Goal: Task Accomplishment & Management: Complete application form

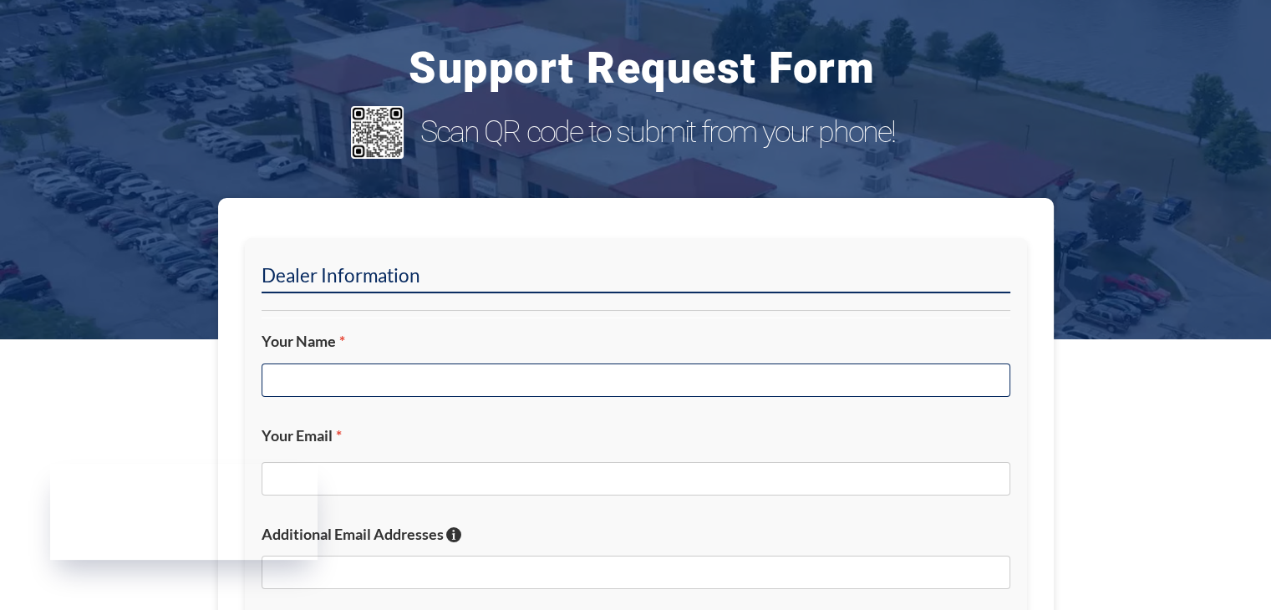
click at [495, 381] on input "Your Name *" at bounding box center [636, 380] width 749 height 33
type input "[PERSON_NAME]"
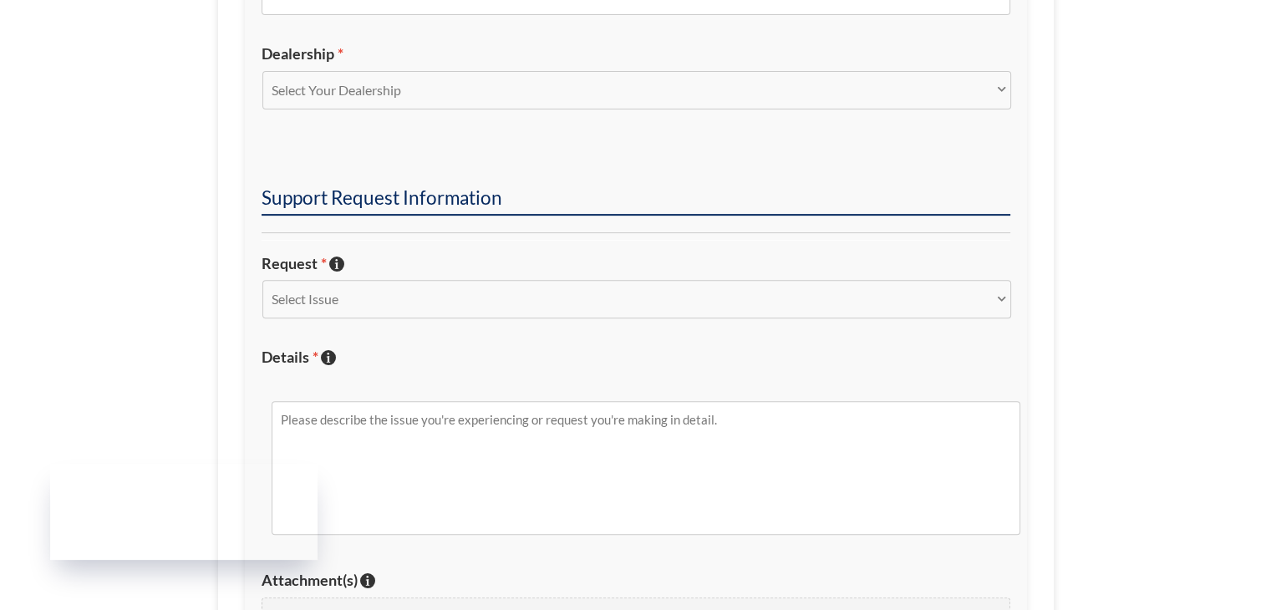
scroll to position [585, 0]
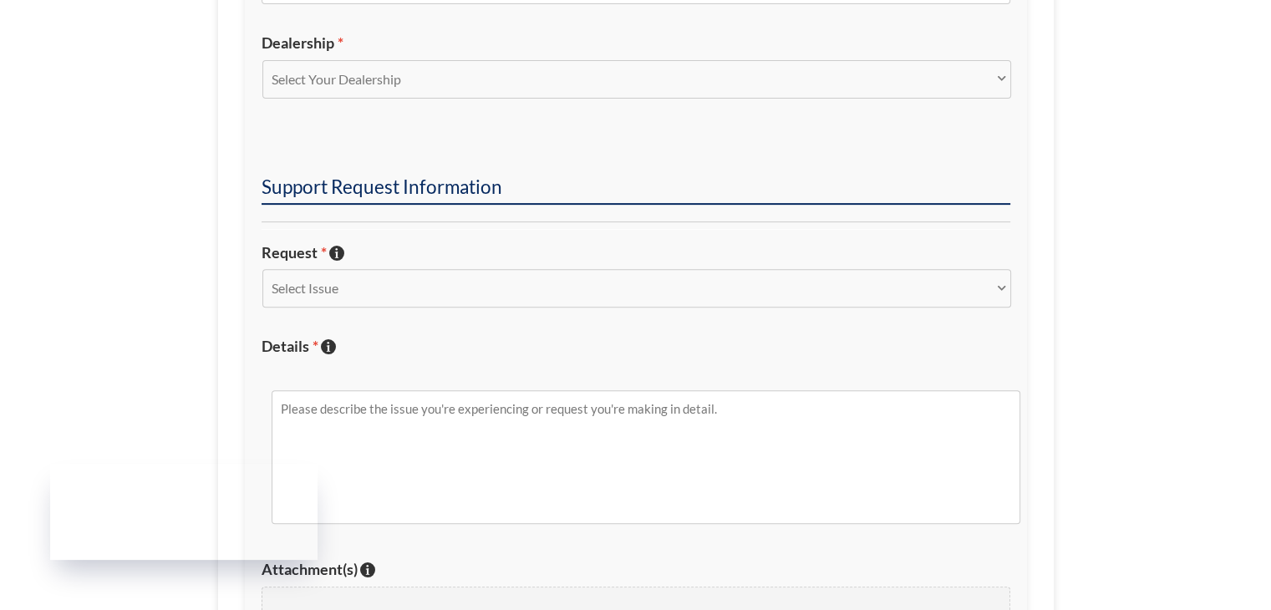
type input "[EMAIL_ADDRESS][DOMAIN_NAME]"
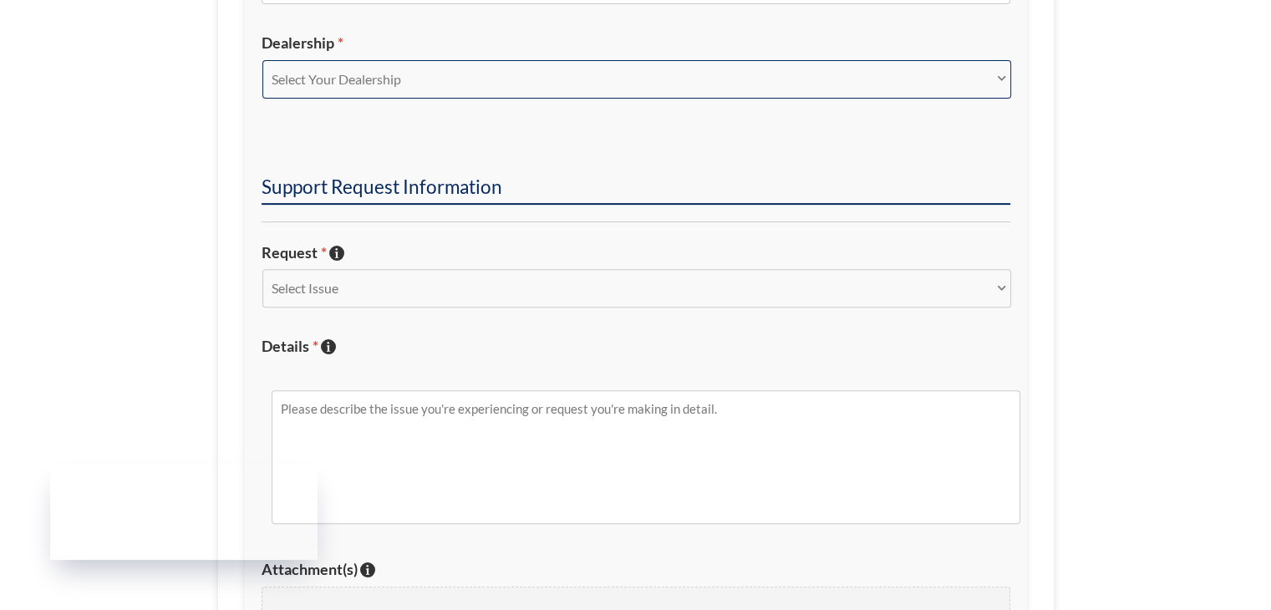
click at [464, 88] on select "Select Your Dealership Acura of Rochester Delray Buick GMC [PERSON_NAME] Automa…" at bounding box center [636, 79] width 749 height 38
click at [461, 73] on select "Select Your Dealership Acura of Rochester Delray Buick GMC [PERSON_NAME] Automa…" at bounding box center [636, 79] width 749 height 38
select select "[PERSON_NAME] Chevrolet Subaru"
click at [262, 60] on select "Select Your Dealership Acura of Rochester Delray Buick GMC [PERSON_NAME] Automa…" at bounding box center [636, 79] width 749 height 38
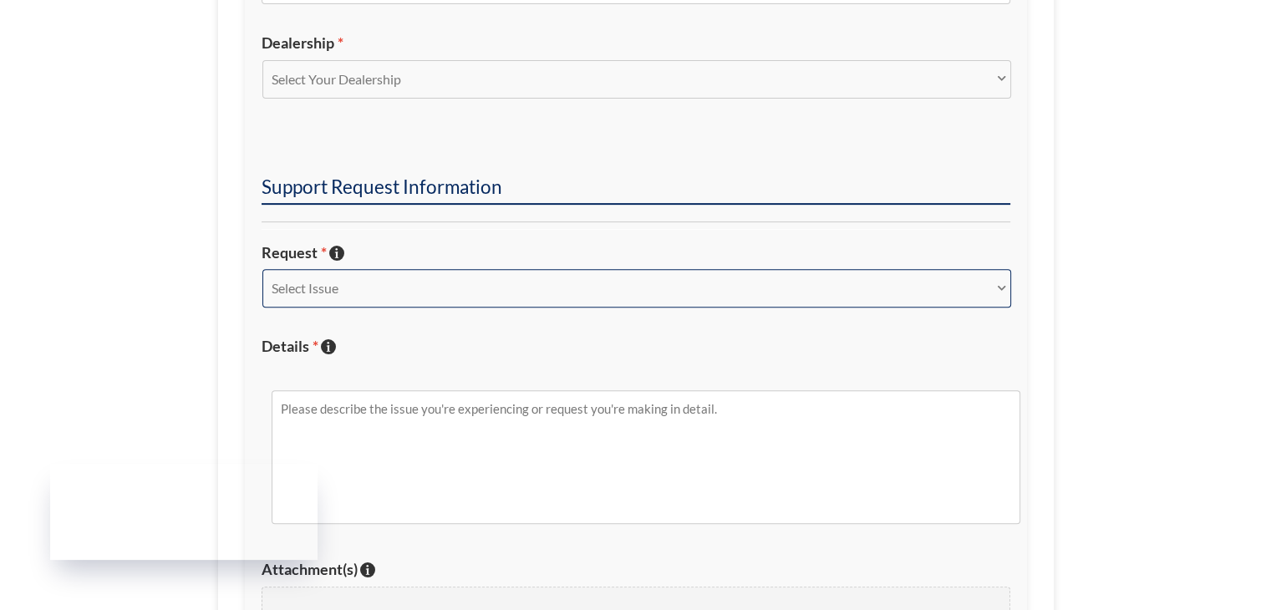
click at [354, 288] on select "Select Issue New Inquiry/Request Inventory Management Inventory Feed Website Fu…" at bounding box center [636, 288] width 749 height 38
select select "Other"
click at [262, 269] on select "Select Issue New Inquiry/Request Inventory Management Inventory Feed Website Fu…" at bounding box center [636, 288] width 749 height 38
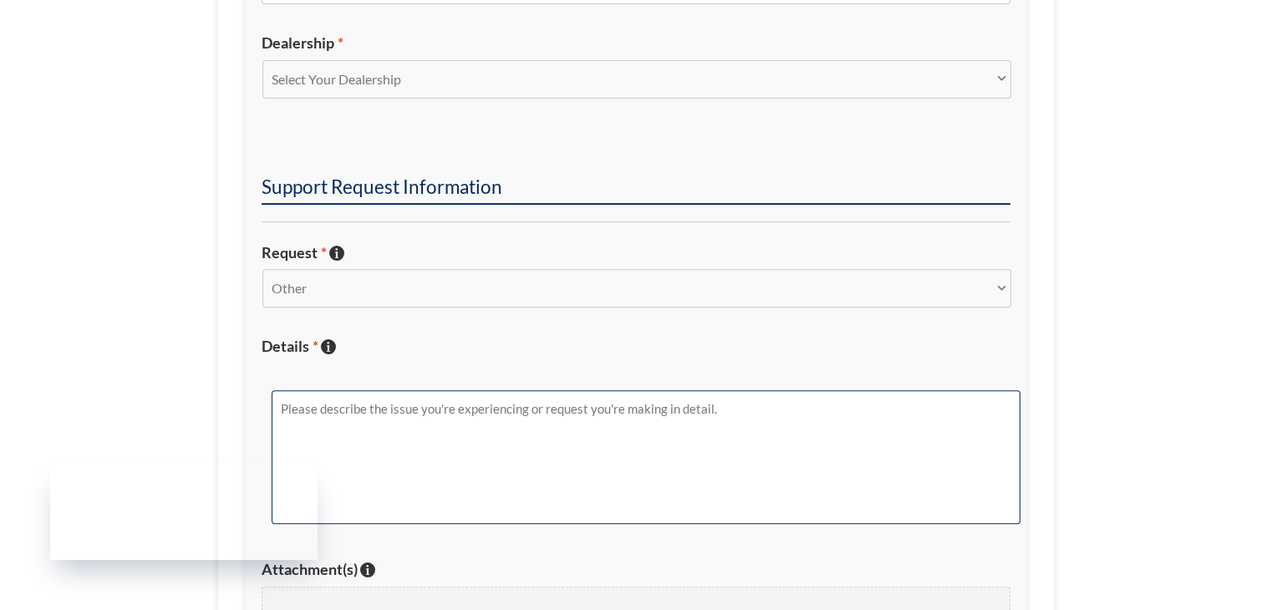
click at [456, 420] on textarea "Details * Describe the issue with specific details if possible!" at bounding box center [646, 457] width 749 height 134
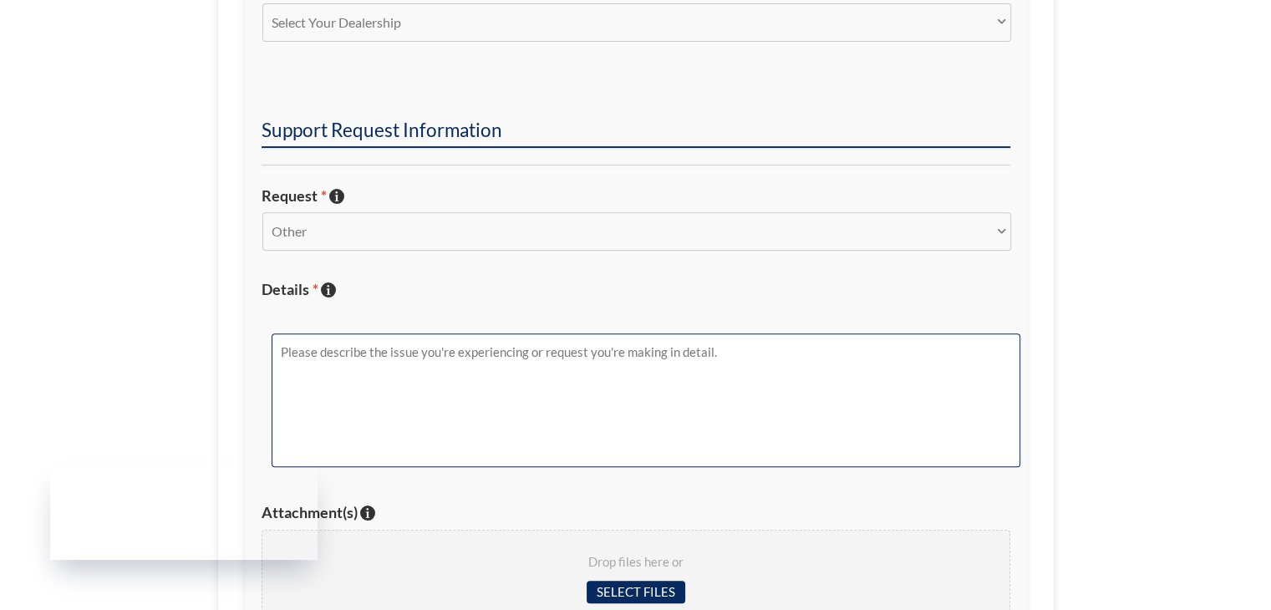
scroll to position [752, 0]
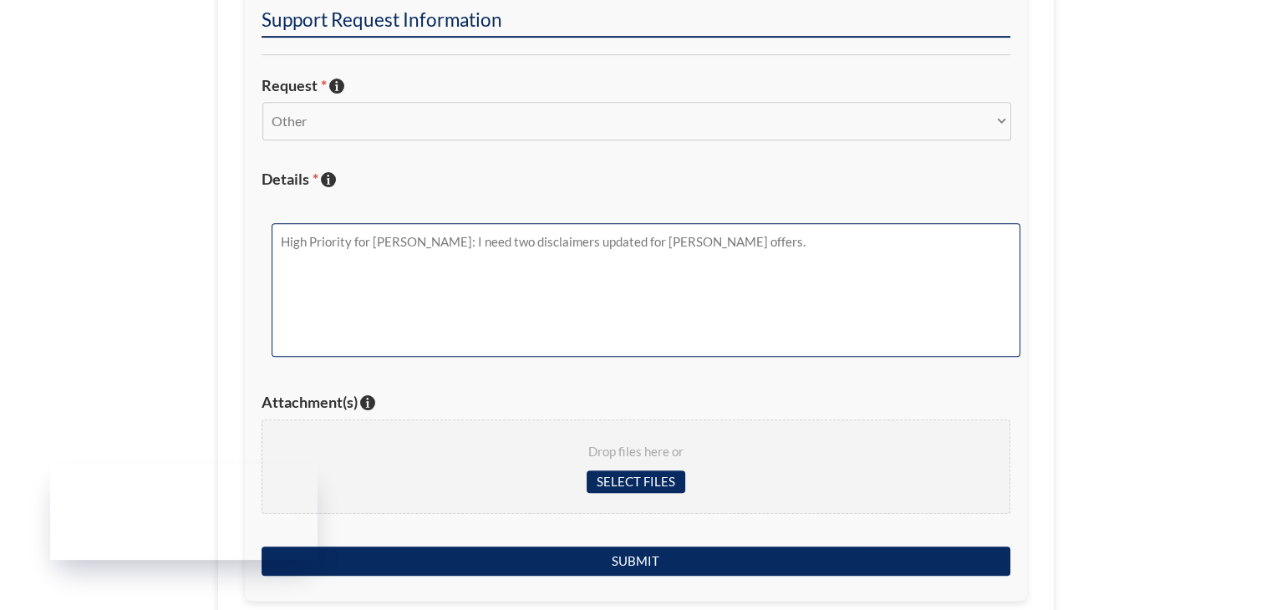
type textarea "High Priority for [PERSON_NAME]: I need two disclaimers updated for [PERSON_NAM…"
